Goal: Find specific page/section: Find specific page/section

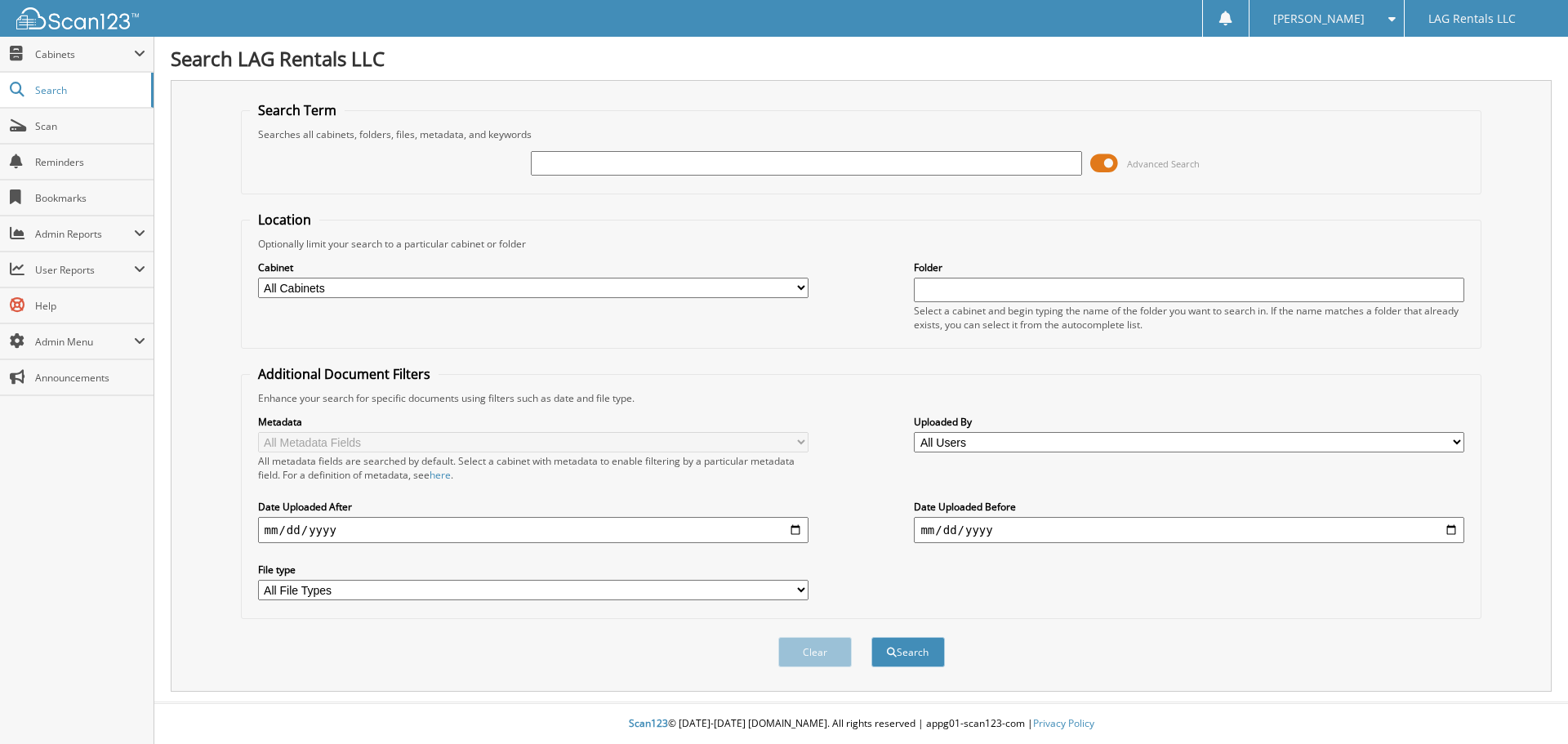
click at [638, 162] on input "text" at bounding box center [806, 163] width 551 height 24
type input "2212401"
click at [871, 637] on button "Search" at bounding box center [908, 652] width 73 height 30
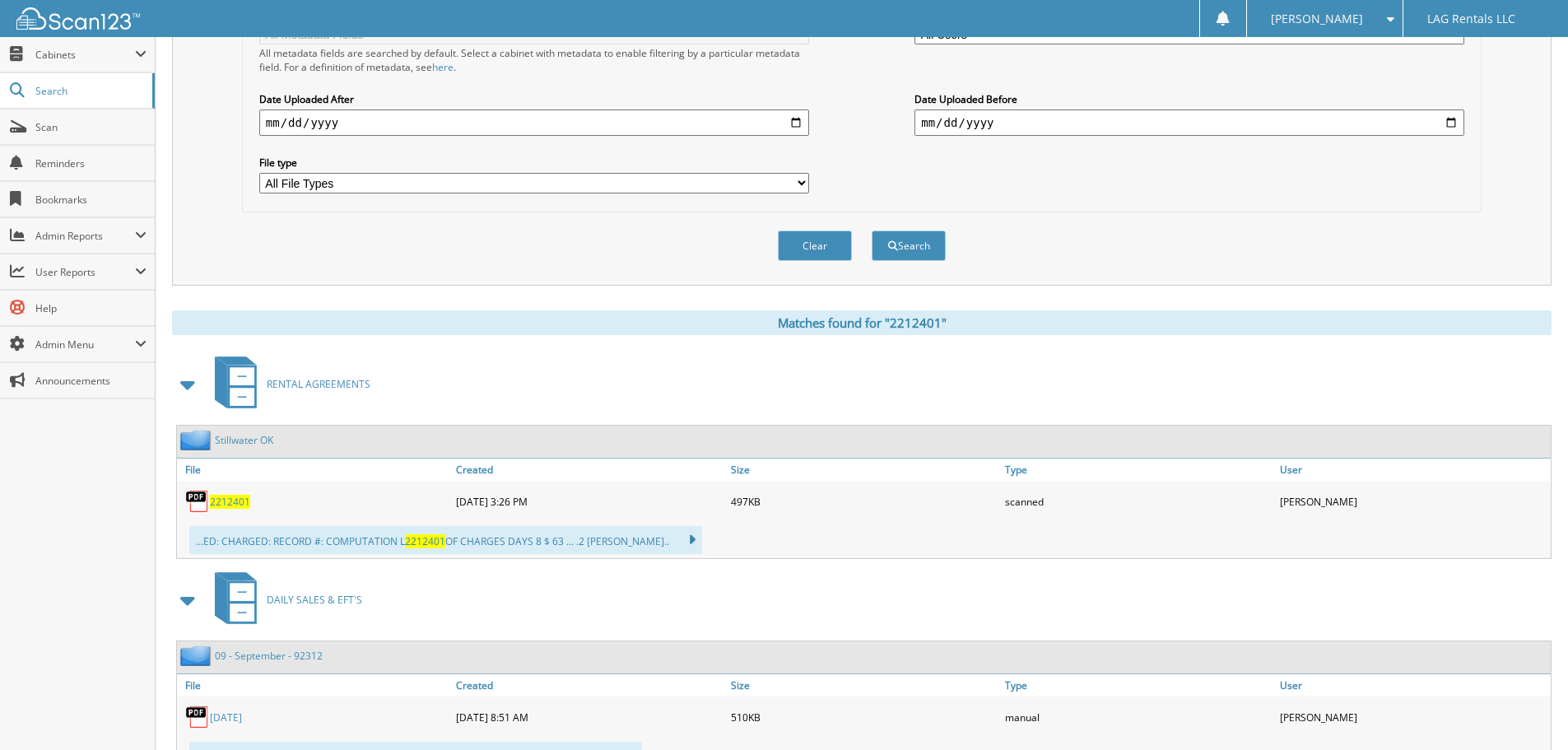
scroll to position [486, 0]
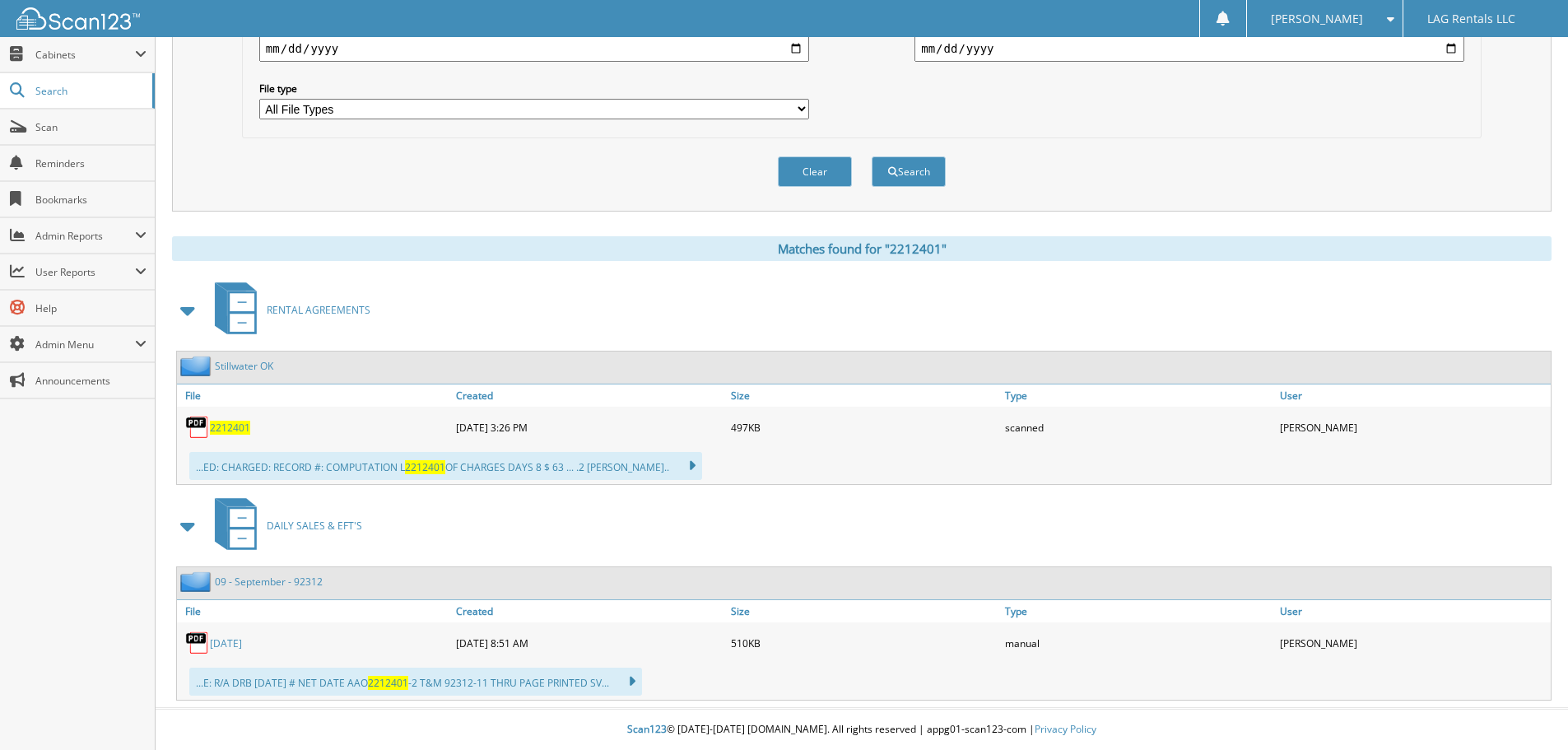
click at [216, 424] on span "2212401" at bounding box center [229, 427] width 41 height 14
